Goal: Task Accomplishment & Management: Manage account settings

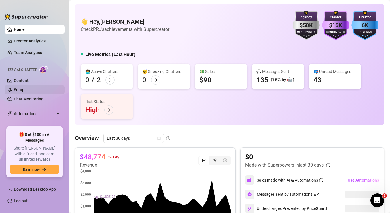
click at [22, 92] on link "Setup" at bounding box center [19, 89] width 11 height 5
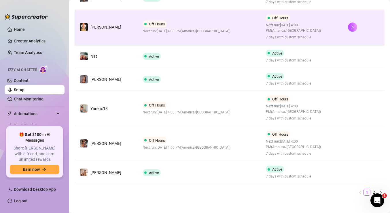
scroll to position [232, 0]
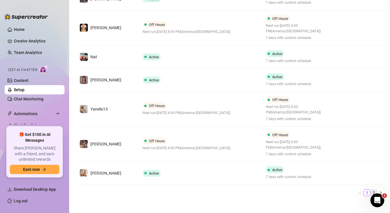
click at [374, 189] on link "2" at bounding box center [374, 192] width 6 height 6
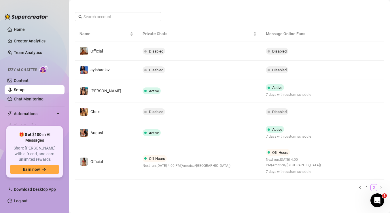
scroll to position [83, 0]
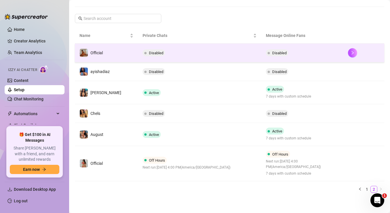
click at [205, 52] on td "Disabled" at bounding box center [199, 53] width 123 height 19
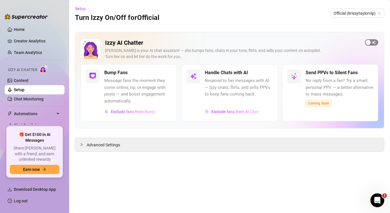
click at [373, 44] on span "button" at bounding box center [371, 42] width 13 height 6
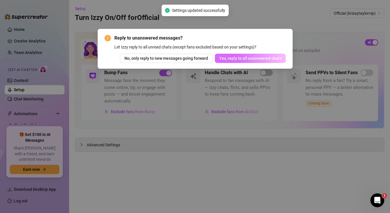
click at [256, 57] on span "Yes, reply to all unanswered chats" at bounding box center [250, 58] width 62 height 5
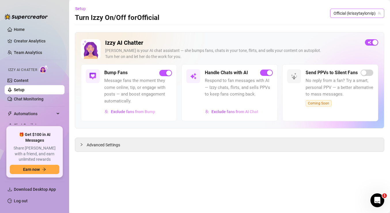
click at [349, 12] on span "Official (krissytaylorvip)" at bounding box center [357, 13] width 47 height 9
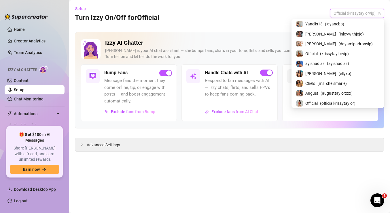
scroll to position [70, 0]
click at [325, 63] on span "ayishadiaz" at bounding box center [314, 63] width 19 height 6
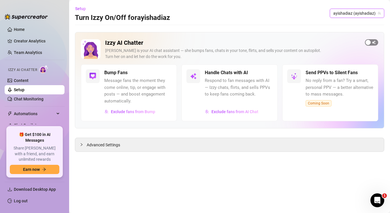
click at [375, 43] on span "button" at bounding box center [371, 42] width 13 height 6
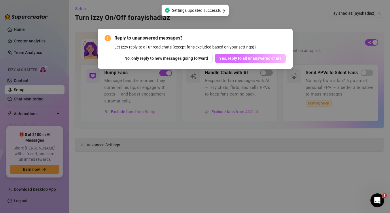
click at [239, 56] on span "Yes, reply to all unanswered chats" at bounding box center [250, 58] width 62 height 5
